Goal: Information Seeking & Learning: Learn about a topic

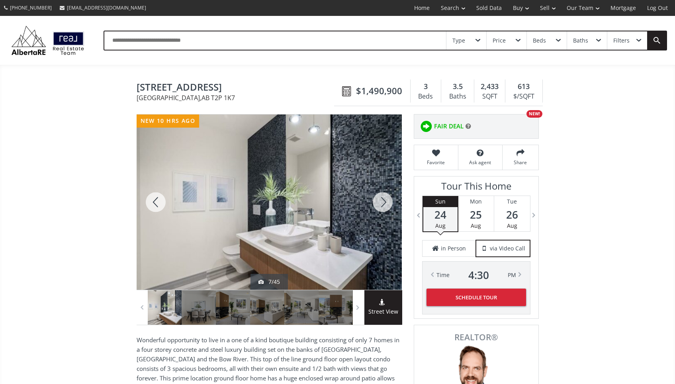
click at [380, 201] on div at bounding box center [382, 202] width 38 height 175
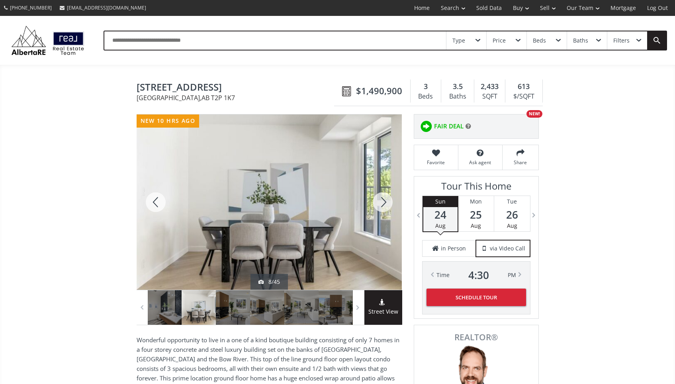
click at [380, 201] on div at bounding box center [382, 202] width 38 height 175
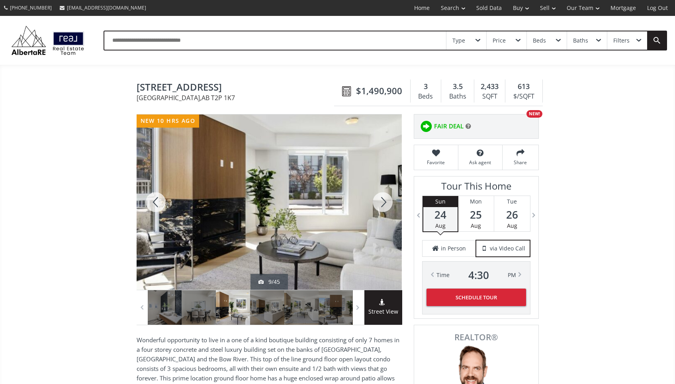
click at [380, 201] on div at bounding box center [382, 202] width 38 height 175
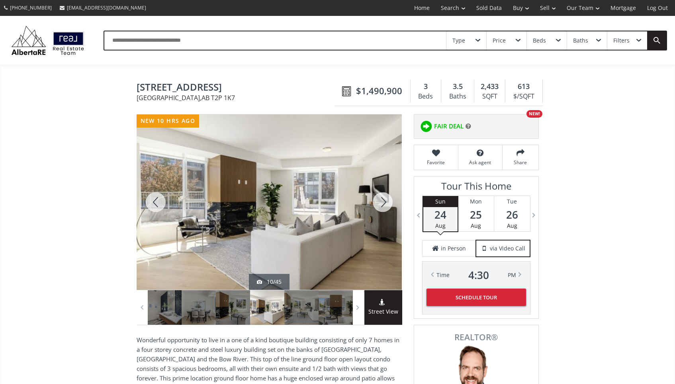
click at [380, 201] on div at bounding box center [382, 202] width 38 height 175
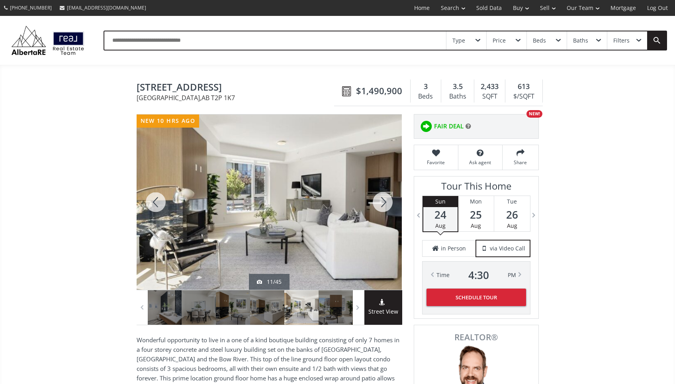
click at [380, 201] on div at bounding box center [382, 202] width 38 height 175
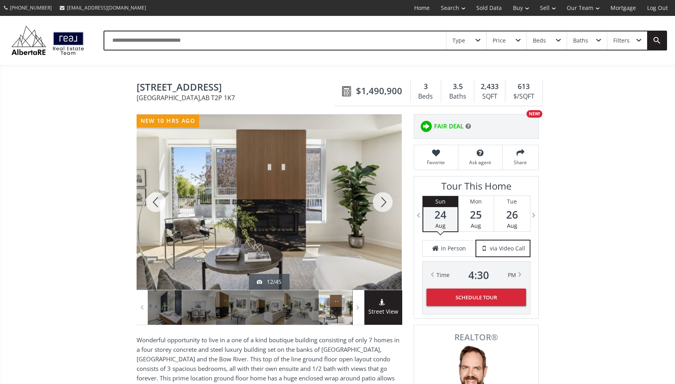
click at [380, 201] on div at bounding box center [382, 202] width 38 height 175
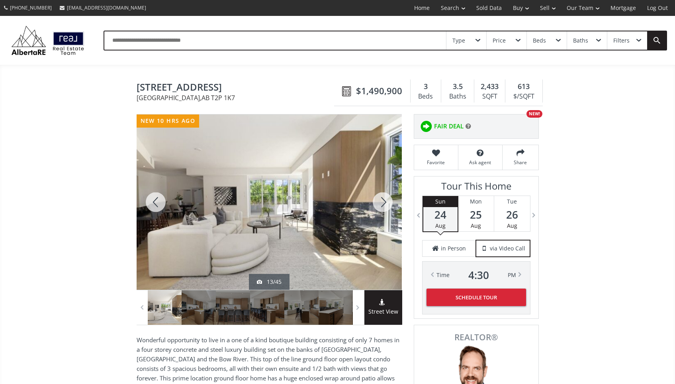
click at [380, 201] on div at bounding box center [382, 202] width 38 height 175
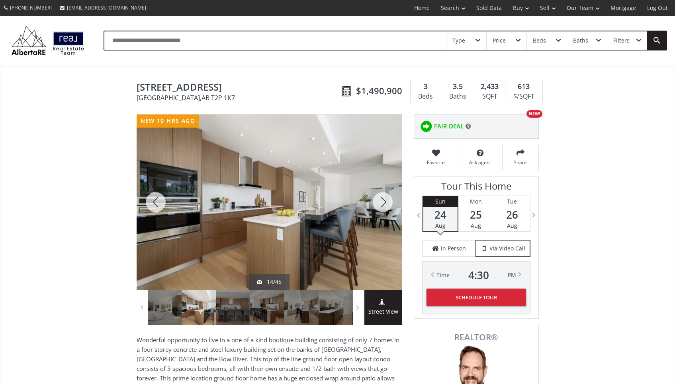
click at [380, 201] on div at bounding box center [382, 202] width 38 height 175
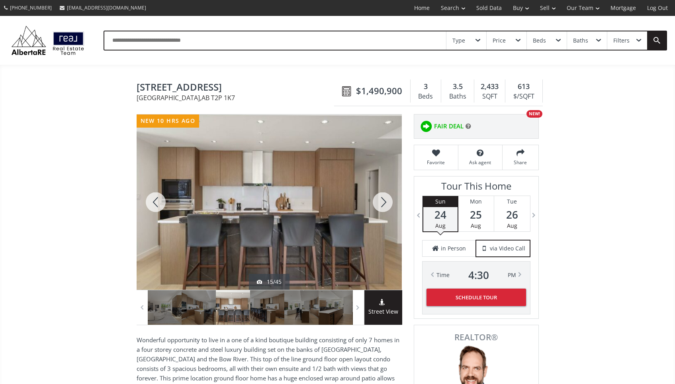
click at [380, 201] on div at bounding box center [382, 202] width 38 height 175
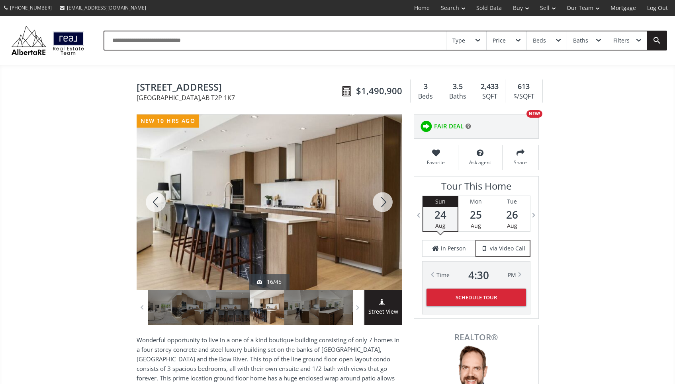
click at [380, 201] on div at bounding box center [382, 202] width 38 height 175
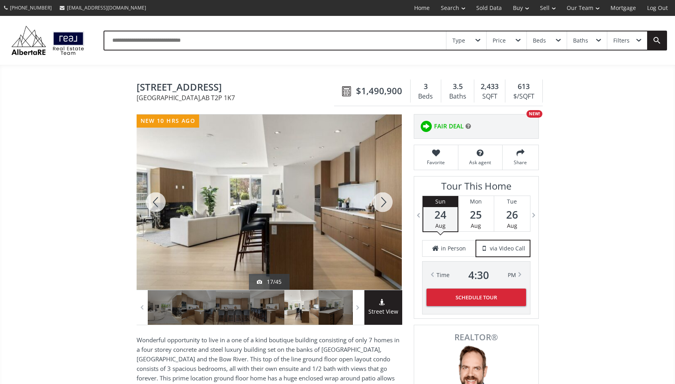
click at [380, 201] on div at bounding box center [382, 202] width 38 height 175
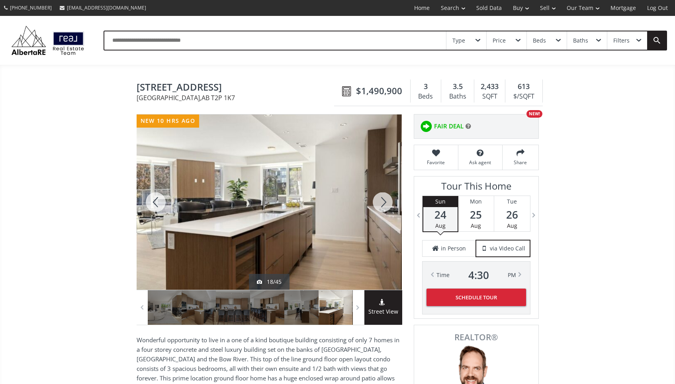
click at [380, 201] on div at bounding box center [382, 202] width 38 height 175
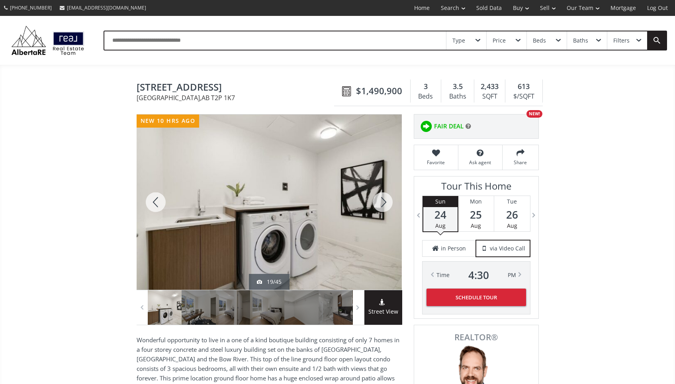
click at [380, 201] on div at bounding box center [382, 202] width 38 height 175
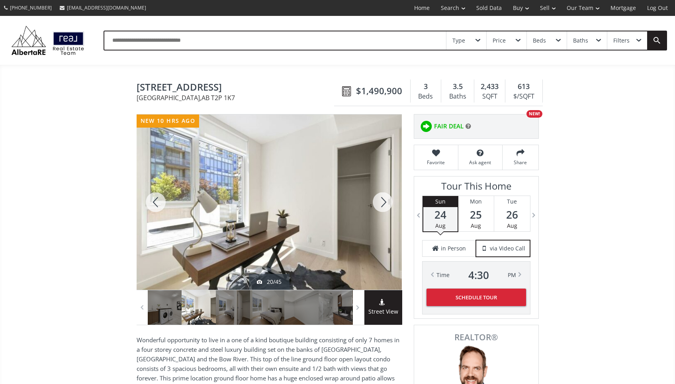
click at [380, 201] on div at bounding box center [382, 202] width 38 height 175
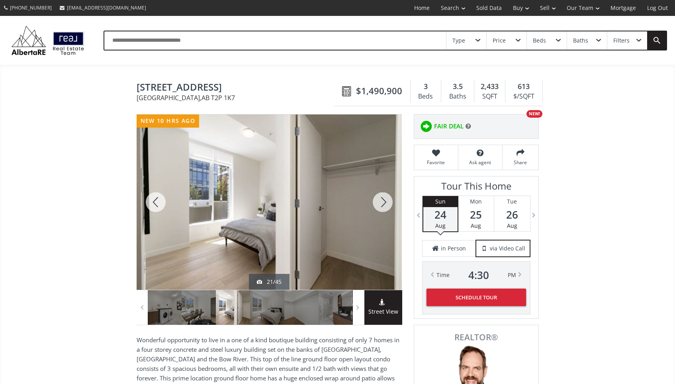
click at [380, 201] on div at bounding box center [382, 202] width 38 height 175
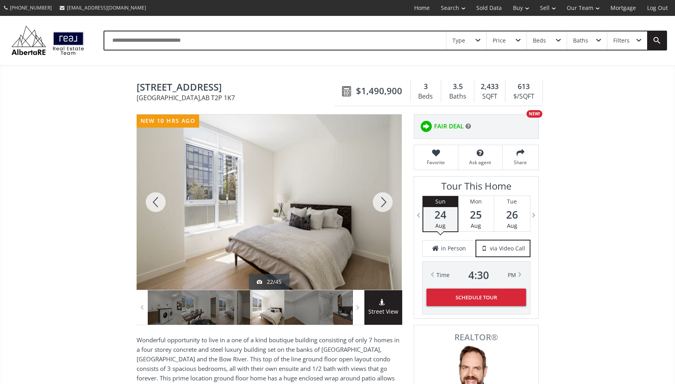
click at [380, 201] on div at bounding box center [382, 202] width 38 height 175
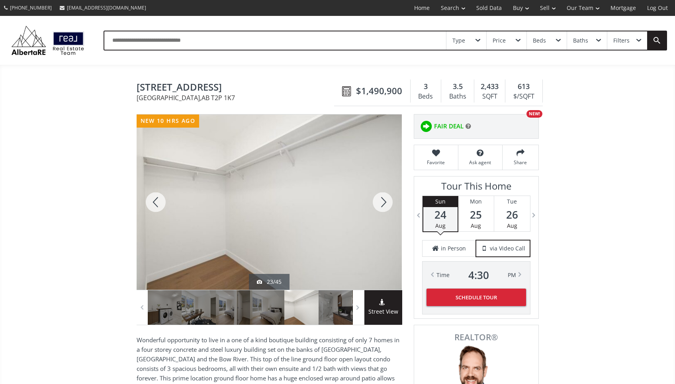
click at [380, 201] on div at bounding box center [382, 202] width 38 height 175
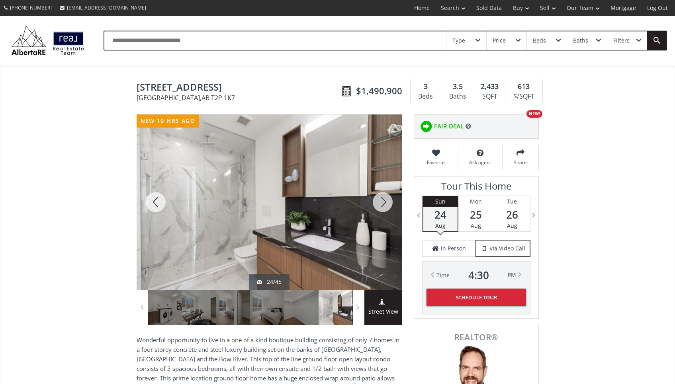
click at [380, 201] on div at bounding box center [382, 202] width 38 height 175
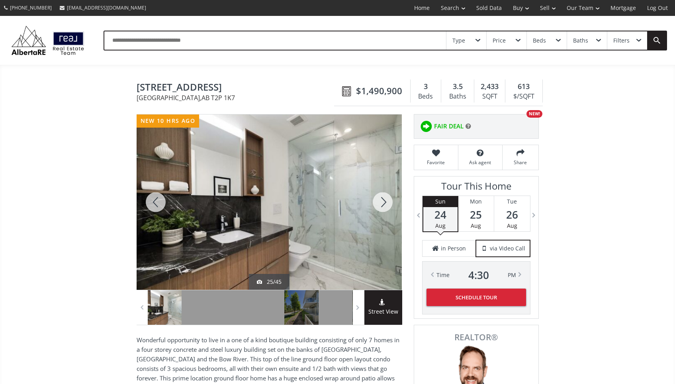
click at [380, 201] on div at bounding box center [382, 202] width 38 height 175
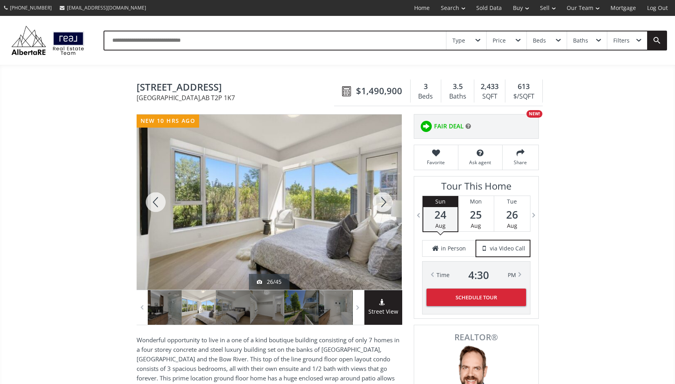
click at [380, 201] on div at bounding box center [382, 202] width 38 height 175
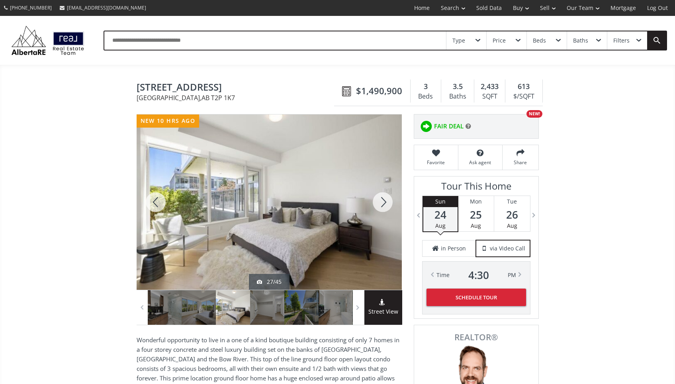
click at [380, 201] on div at bounding box center [382, 202] width 38 height 175
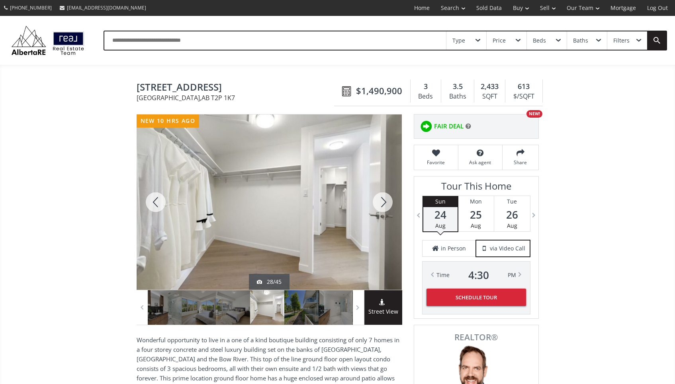
click at [380, 201] on div at bounding box center [382, 202] width 38 height 175
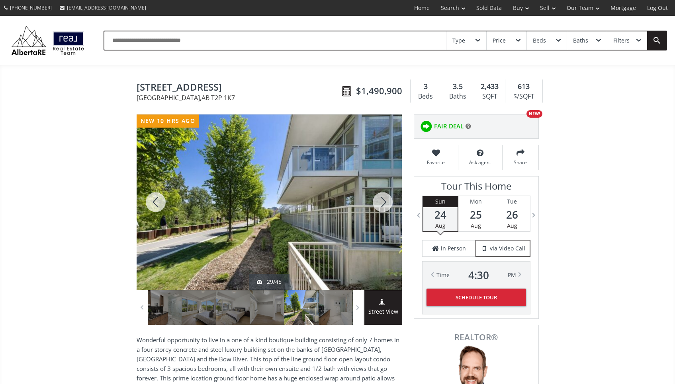
click at [380, 201] on div at bounding box center [382, 202] width 38 height 175
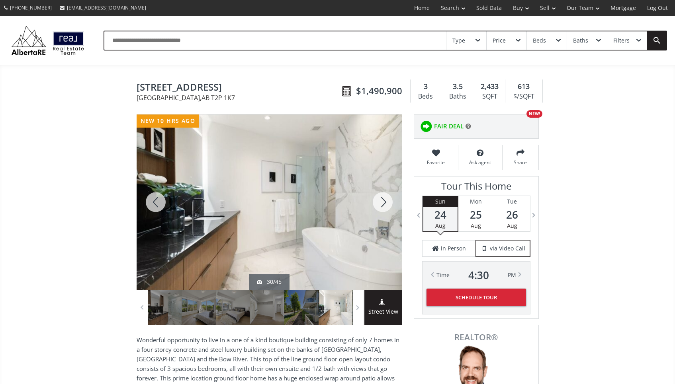
click at [380, 201] on div at bounding box center [382, 202] width 38 height 175
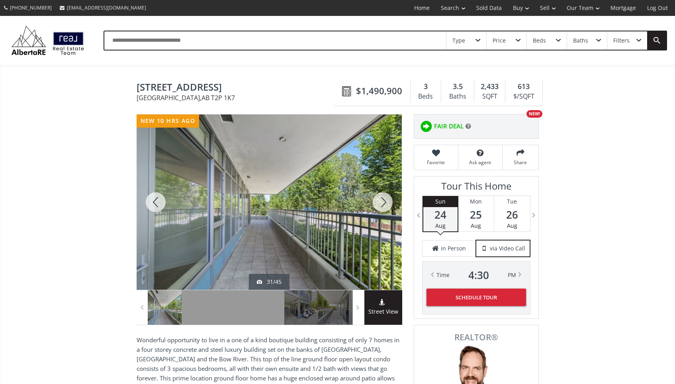
click at [380, 201] on div at bounding box center [382, 202] width 38 height 175
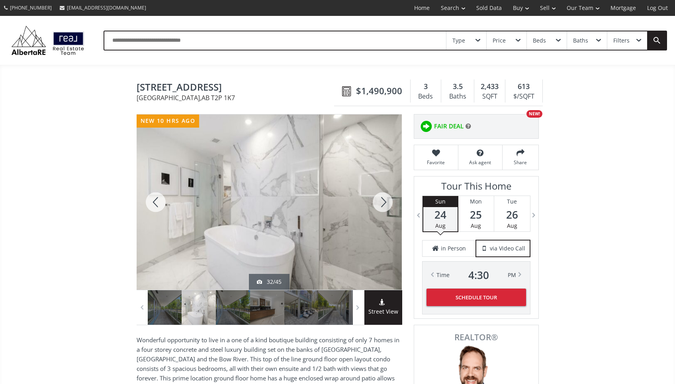
click at [380, 201] on div at bounding box center [382, 202] width 38 height 175
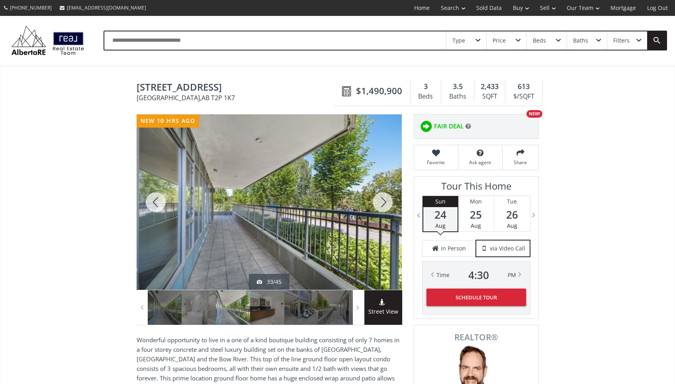
click at [380, 201] on div at bounding box center [382, 202] width 38 height 175
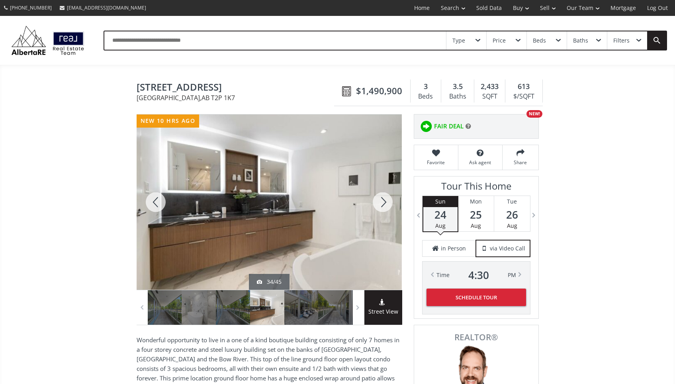
click at [380, 201] on div at bounding box center [382, 202] width 38 height 175
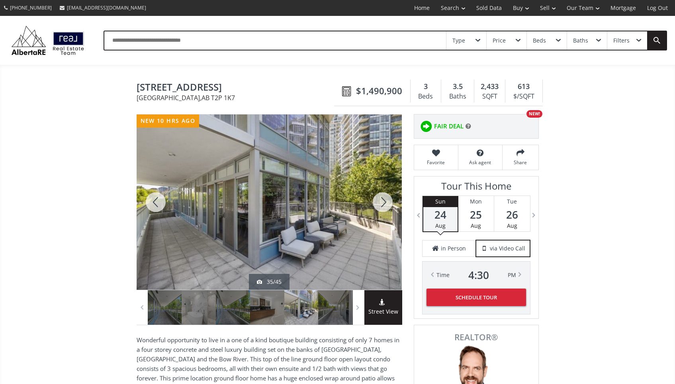
click at [380, 201] on div at bounding box center [382, 202] width 38 height 175
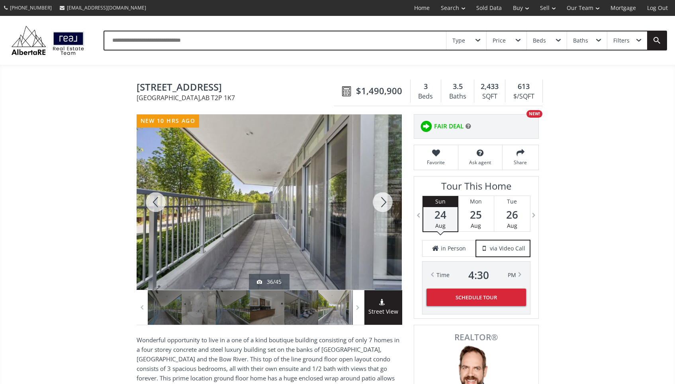
click at [380, 201] on div at bounding box center [382, 202] width 38 height 175
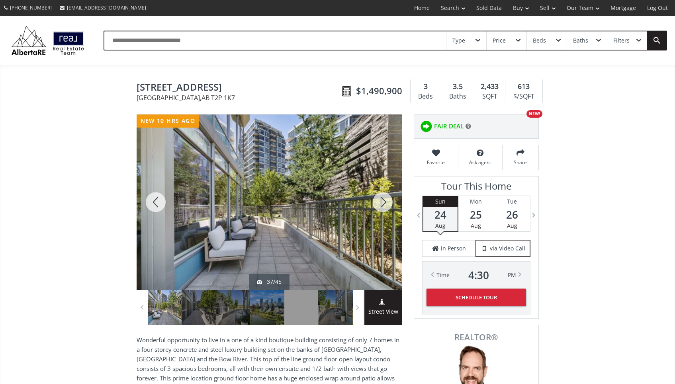
click at [380, 201] on div at bounding box center [382, 202] width 38 height 175
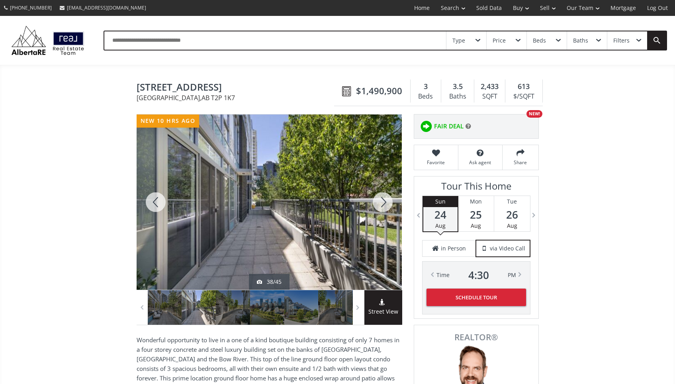
click at [380, 201] on div at bounding box center [382, 202] width 38 height 175
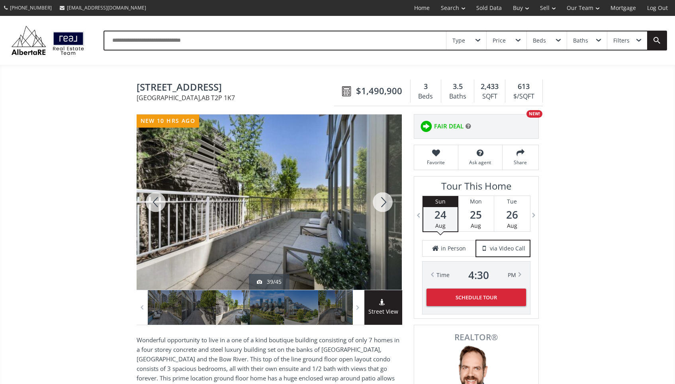
click at [380, 201] on div at bounding box center [382, 202] width 38 height 175
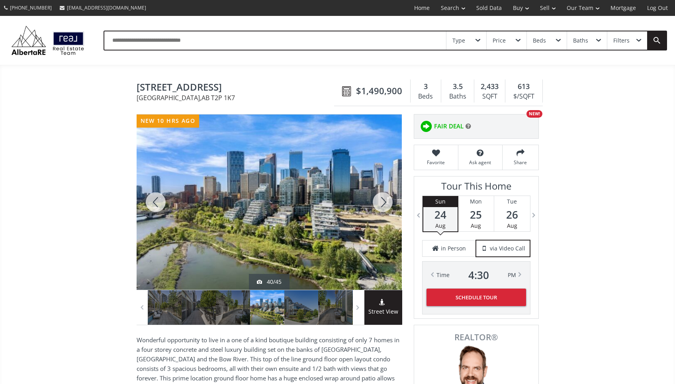
click at [380, 201] on div at bounding box center [382, 202] width 38 height 175
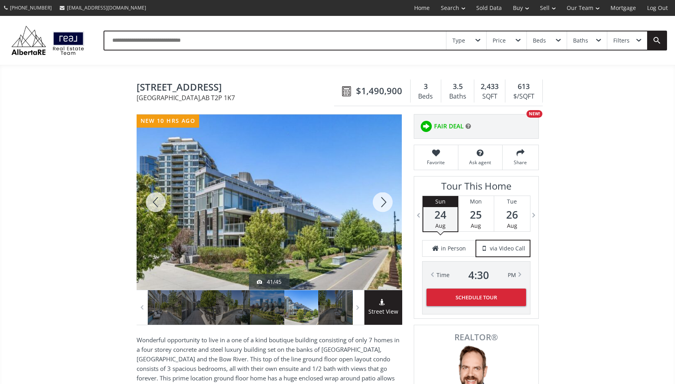
click at [380, 201] on div at bounding box center [382, 202] width 38 height 175
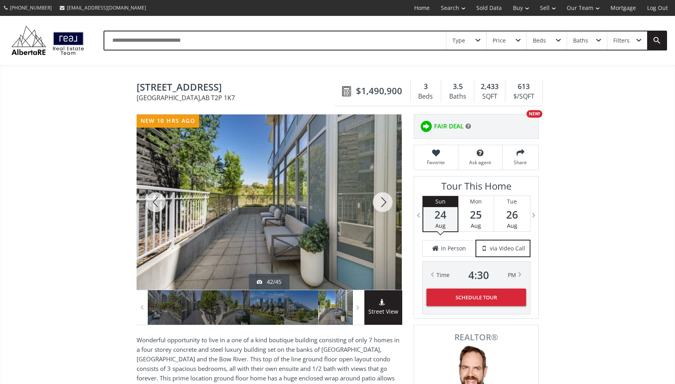
click at [380, 201] on div at bounding box center [382, 202] width 38 height 175
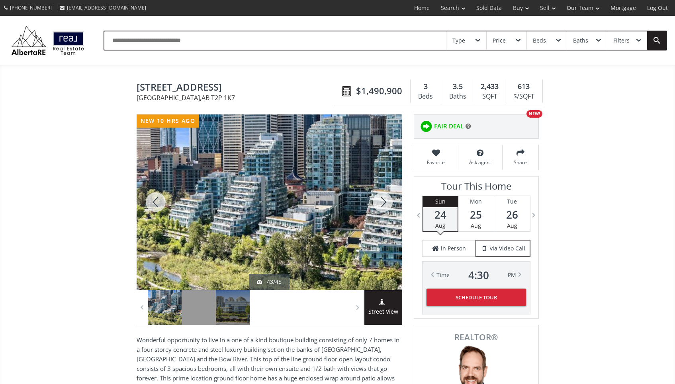
click at [380, 201] on div at bounding box center [382, 202] width 38 height 175
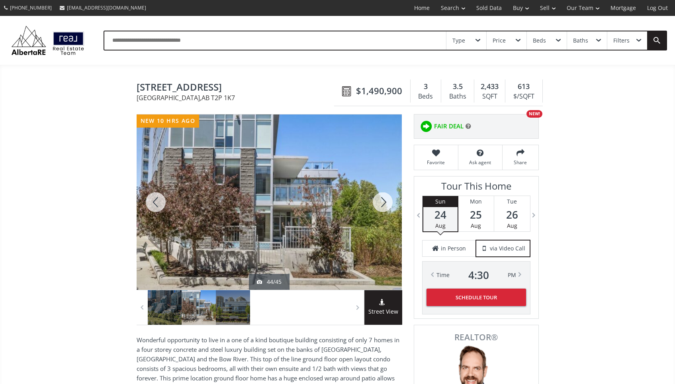
click at [380, 201] on div at bounding box center [382, 202] width 38 height 175
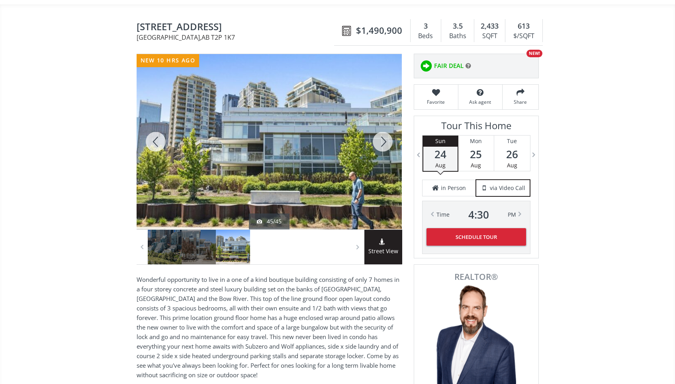
scroll to position [87, 0]
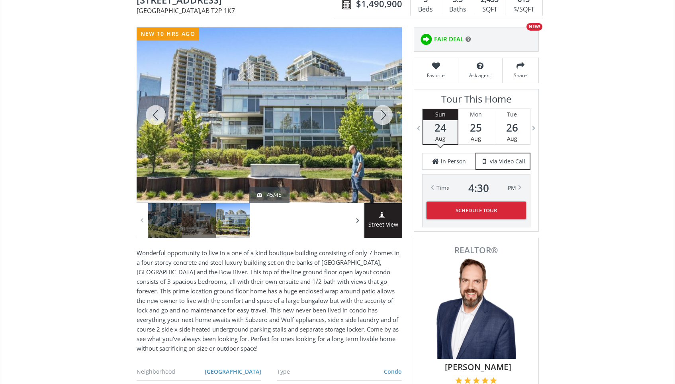
click at [357, 223] on span at bounding box center [358, 221] width 8 height 12
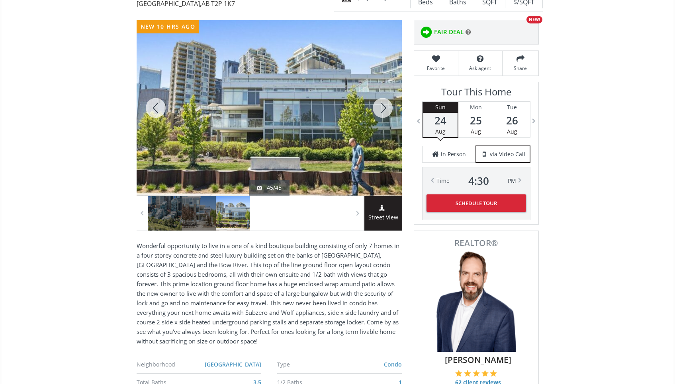
scroll to position [0, 0]
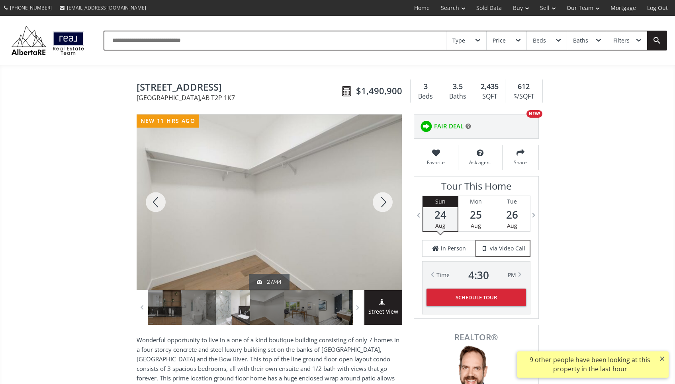
click at [388, 201] on div at bounding box center [382, 202] width 38 height 175
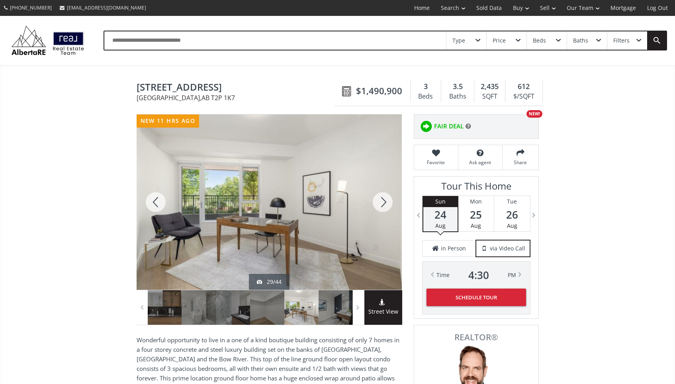
click at [388, 201] on div at bounding box center [382, 202] width 38 height 175
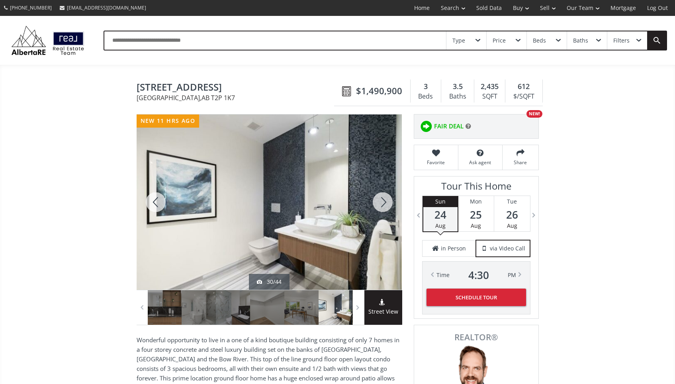
click at [388, 201] on div at bounding box center [382, 202] width 38 height 175
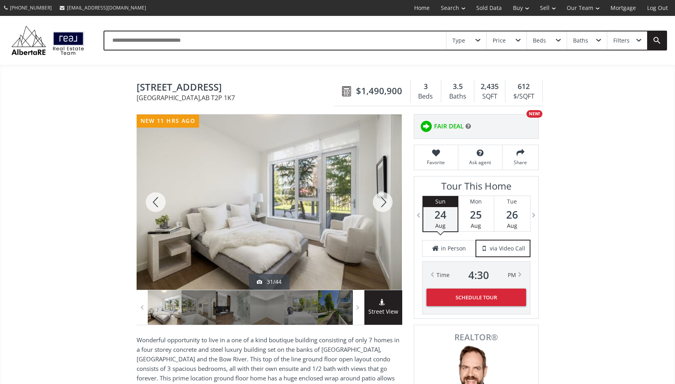
click at [388, 201] on div at bounding box center [382, 202] width 38 height 175
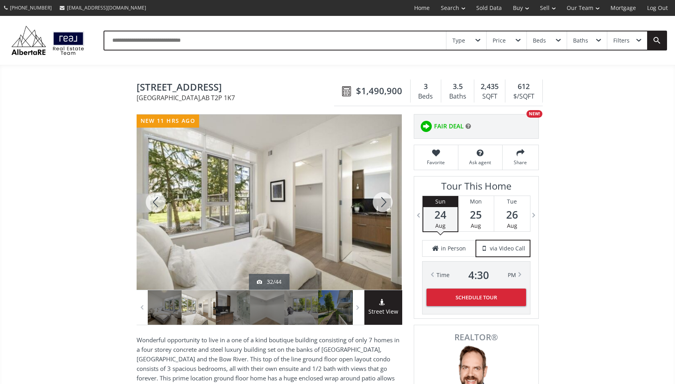
click at [388, 201] on div at bounding box center [382, 202] width 38 height 175
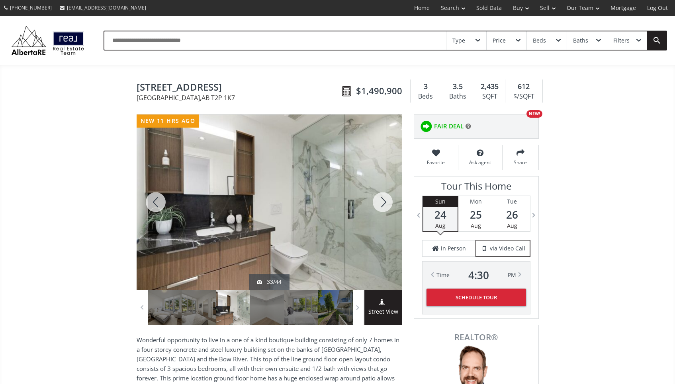
click at [388, 201] on div at bounding box center [382, 202] width 38 height 175
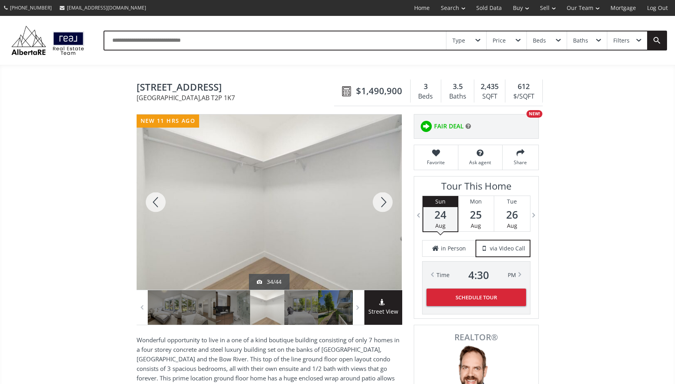
click at [388, 201] on div at bounding box center [382, 202] width 38 height 175
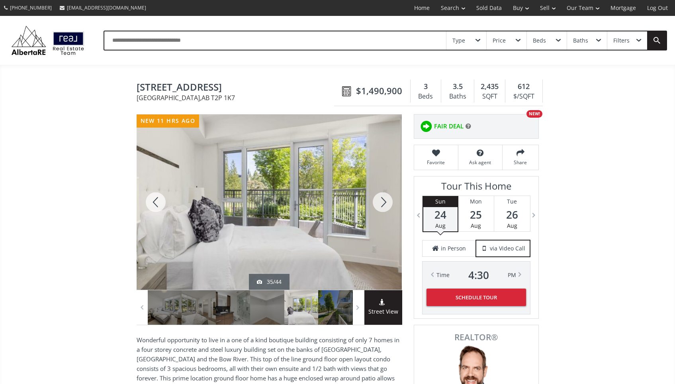
click at [388, 201] on div at bounding box center [382, 202] width 38 height 175
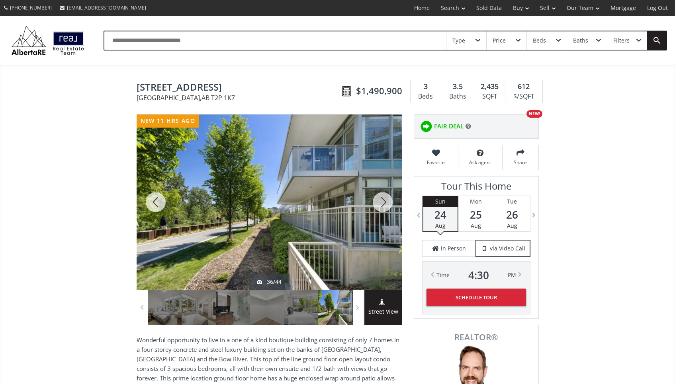
click at [388, 201] on div at bounding box center [382, 202] width 38 height 175
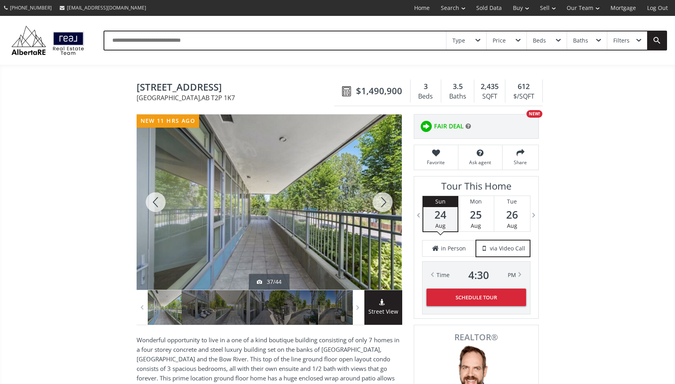
click at [388, 201] on div at bounding box center [382, 202] width 38 height 175
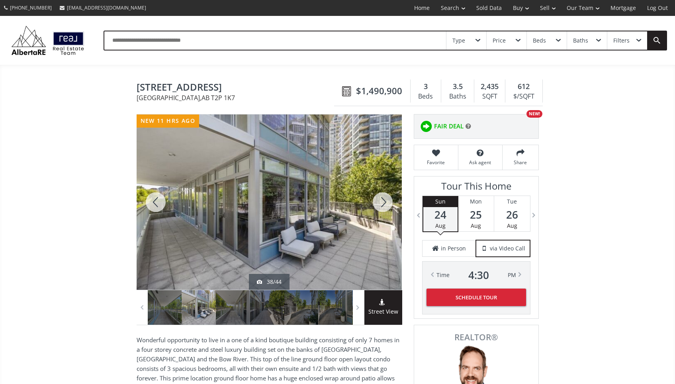
click at [388, 201] on div at bounding box center [382, 202] width 38 height 175
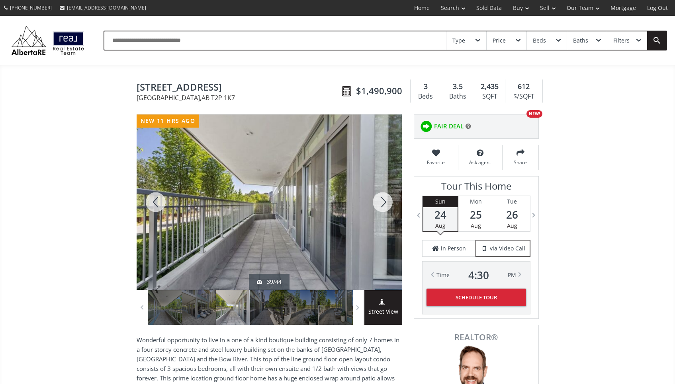
click at [388, 201] on div at bounding box center [382, 202] width 38 height 175
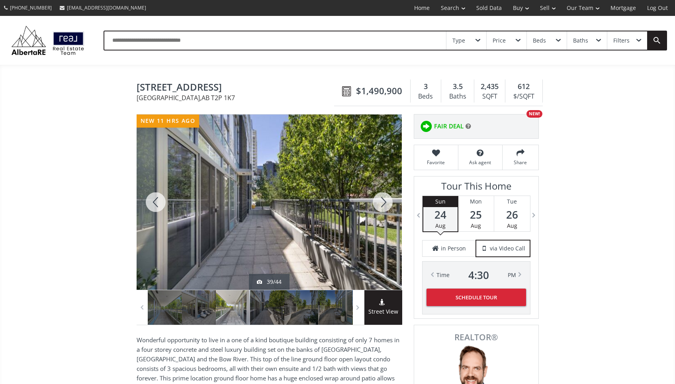
click at [388, 201] on div at bounding box center [382, 202] width 38 height 175
